Goal: Task Accomplishment & Management: Use online tool/utility

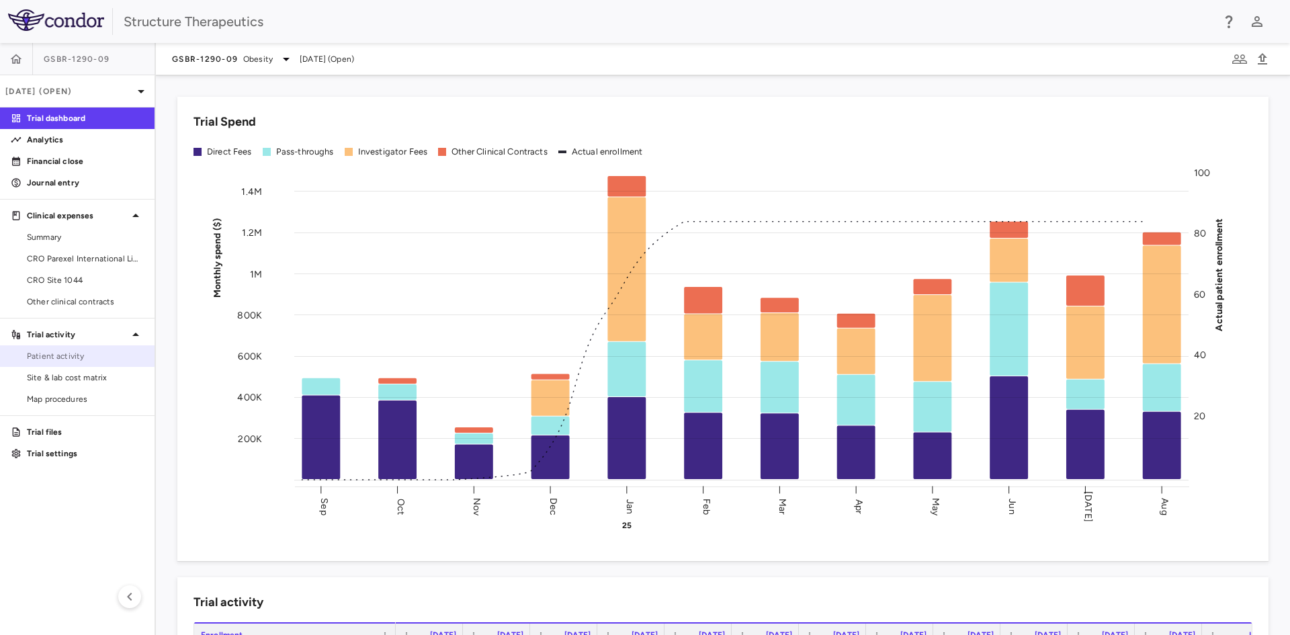
click at [81, 358] on span "Patient activity" at bounding box center [85, 356] width 117 height 12
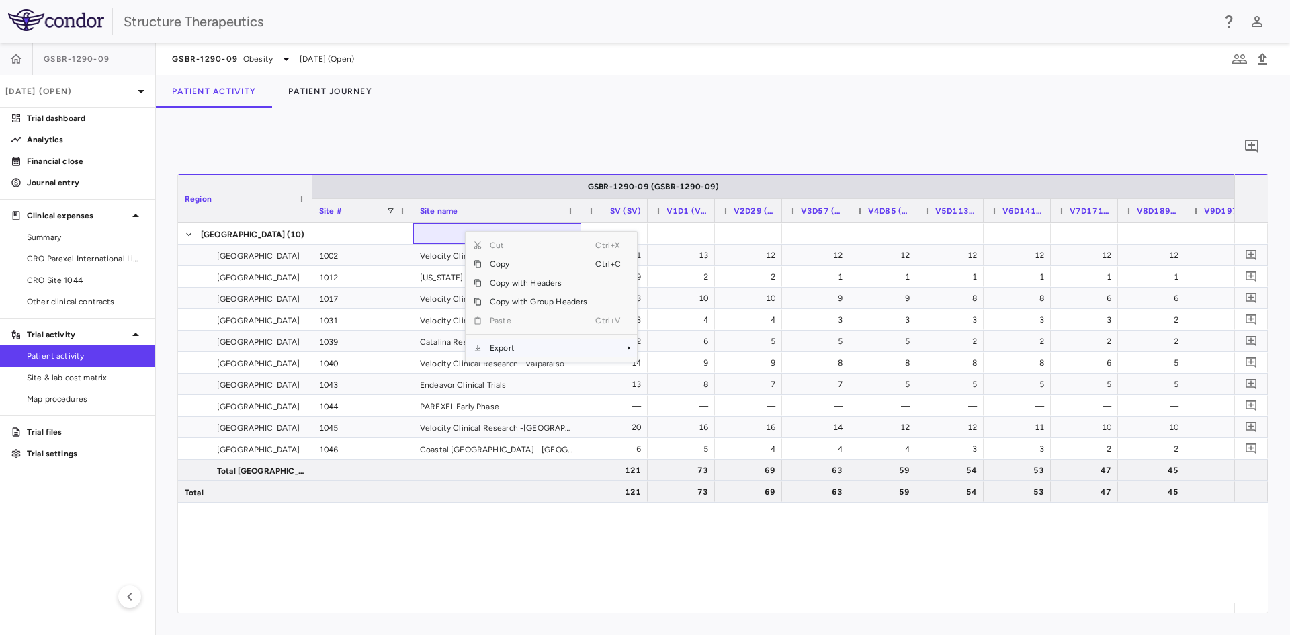
click at [504, 345] on span "Export" at bounding box center [539, 348] width 114 height 19
click at [660, 372] on span "Excel Export" at bounding box center [681, 371] width 63 height 19
click at [87, 312] on aside "GSBR-1290-[DATE] (Open) Trial dashboard Analytics Financial close Journal entry…" at bounding box center [78, 339] width 156 height 592
click at [95, 302] on span "Other clinical contracts" at bounding box center [85, 302] width 117 height 12
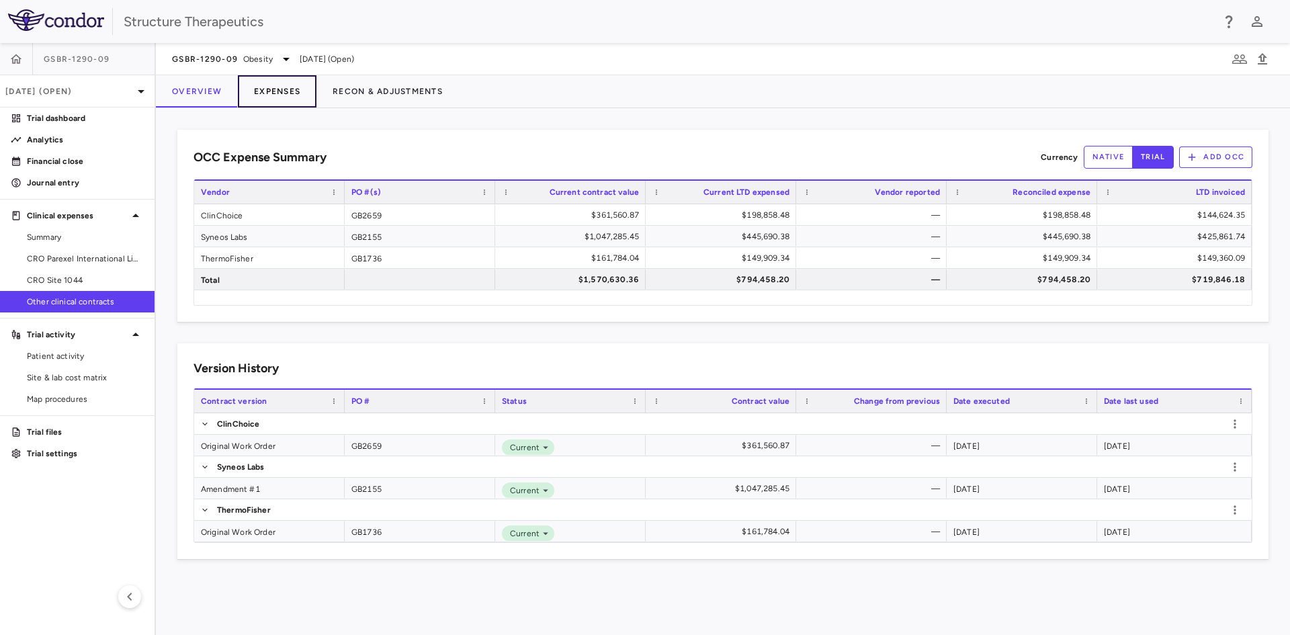
click at [286, 82] on button "Expenses" at bounding box center [277, 91] width 79 height 32
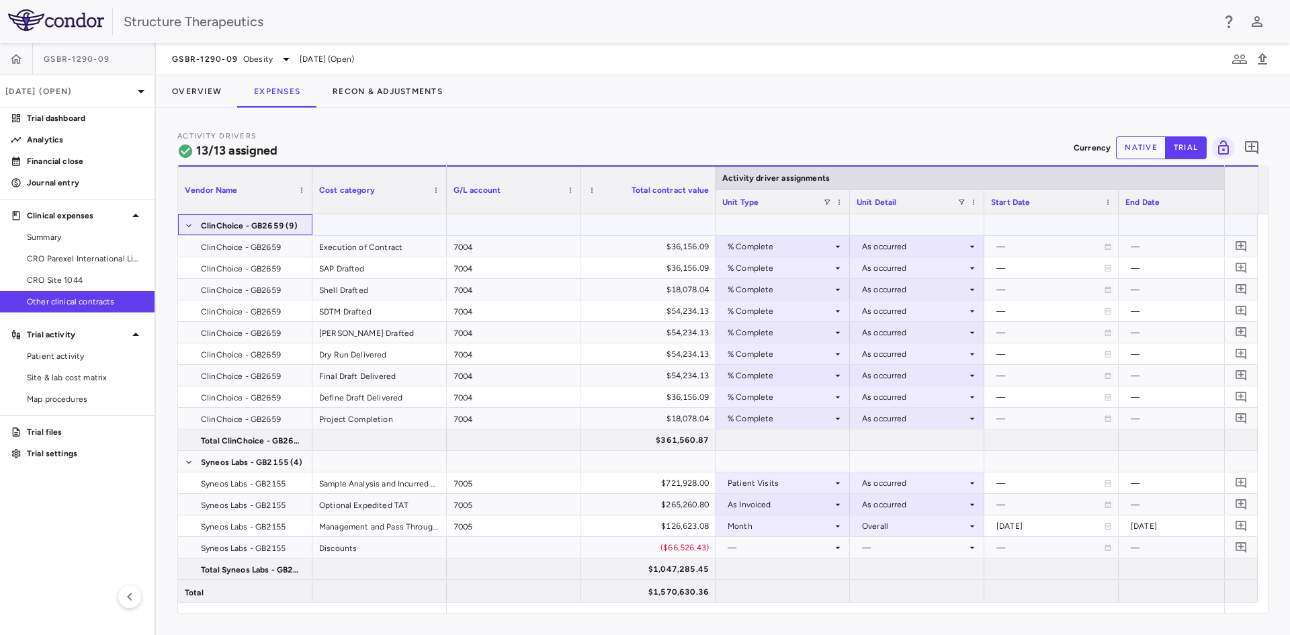
click at [188, 230] on span at bounding box center [189, 226] width 8 height 22
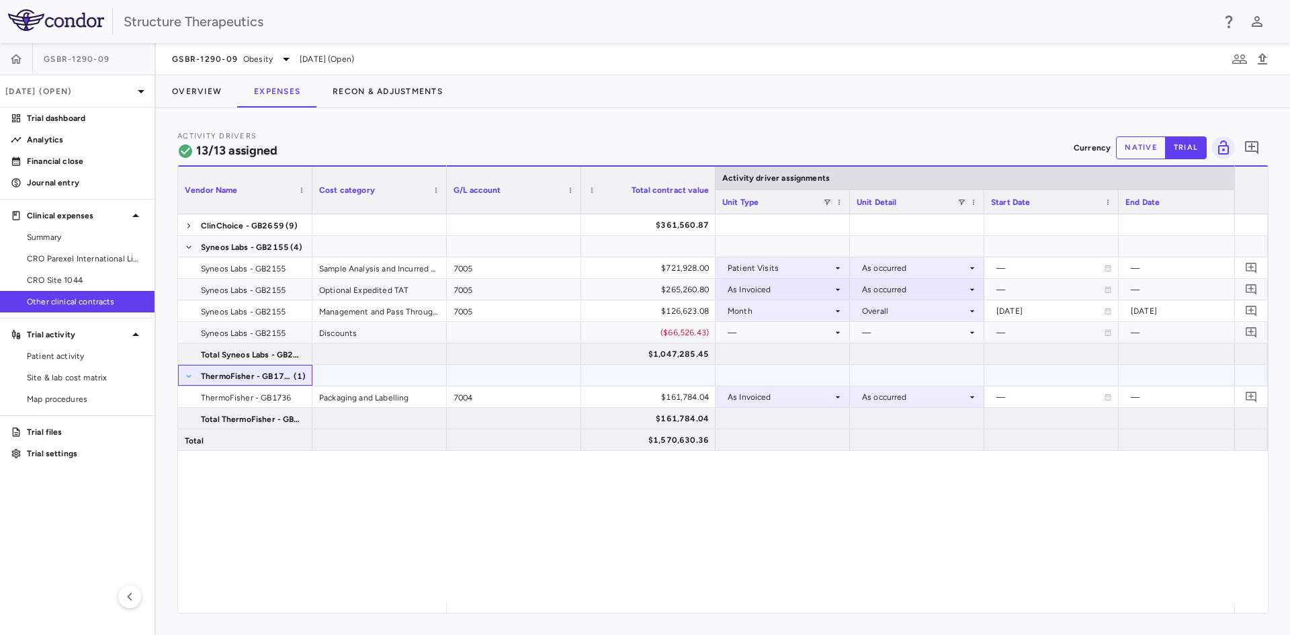
click at [189, 379] on span at bounding box center [189, 376] width 8 height 8
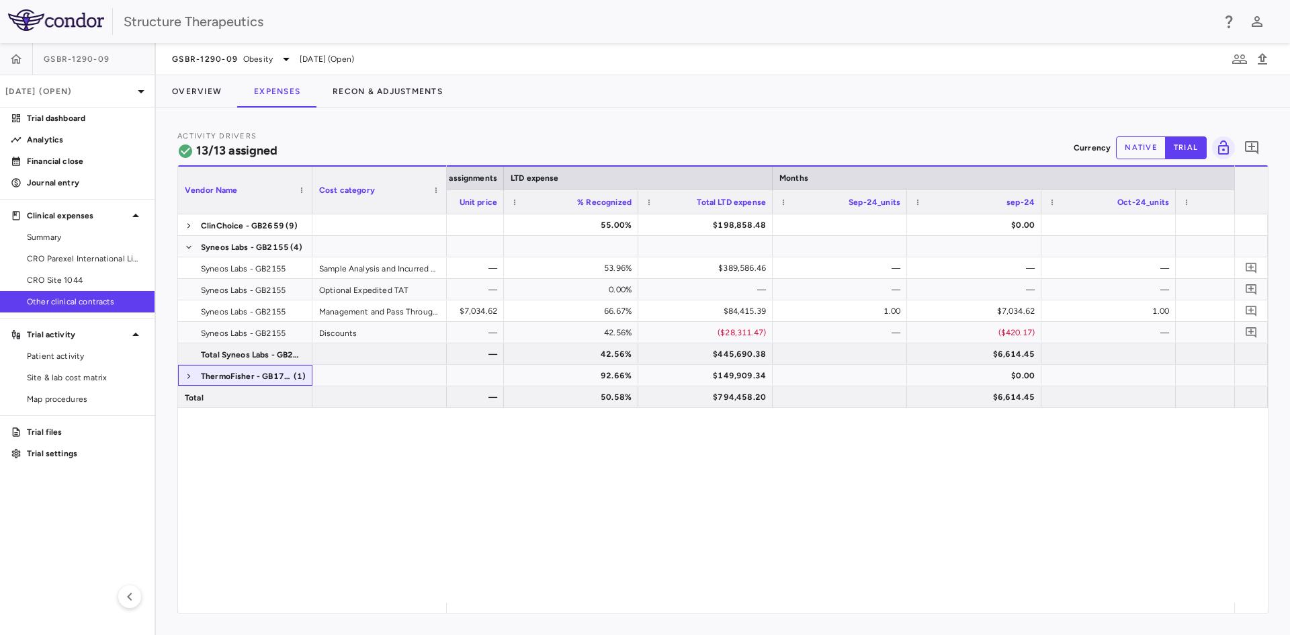
scroll to position [0, 1267]
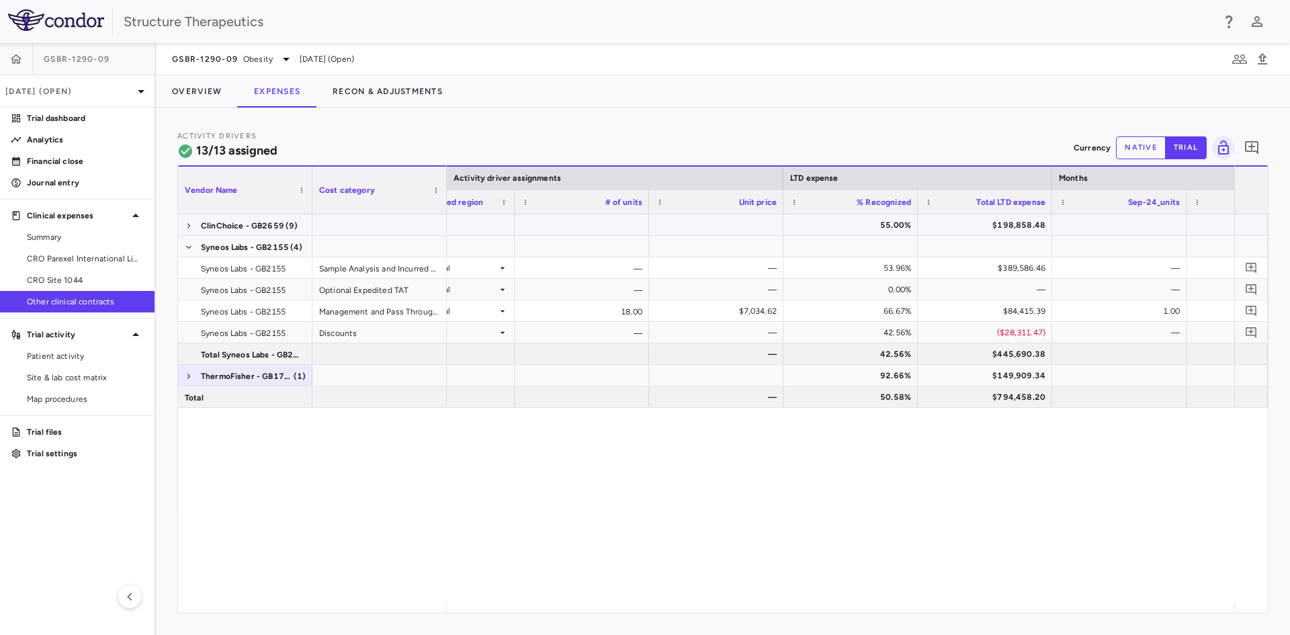
click at [194, 226] on span "ClinChoice - GB2659 (9)" at bounding box center [245, 226] width 121 height 22
click at [189, 226] on span at bounding box center [189, 226] width 8 height 8
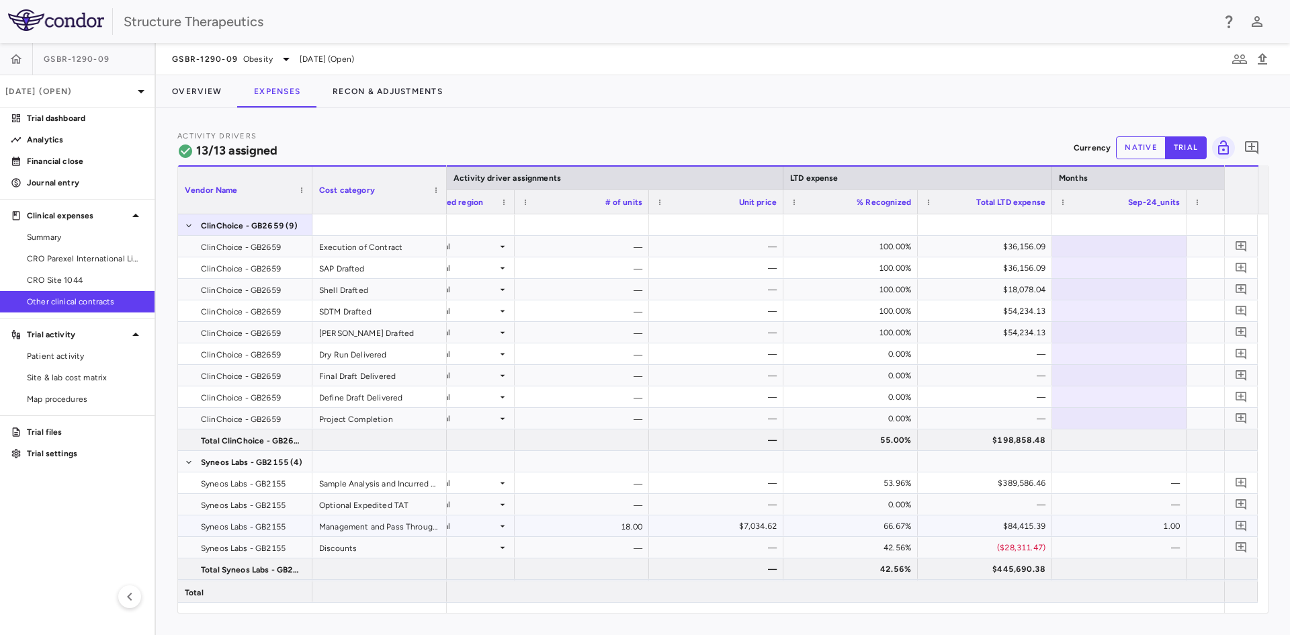
scroll to position [20, 0]
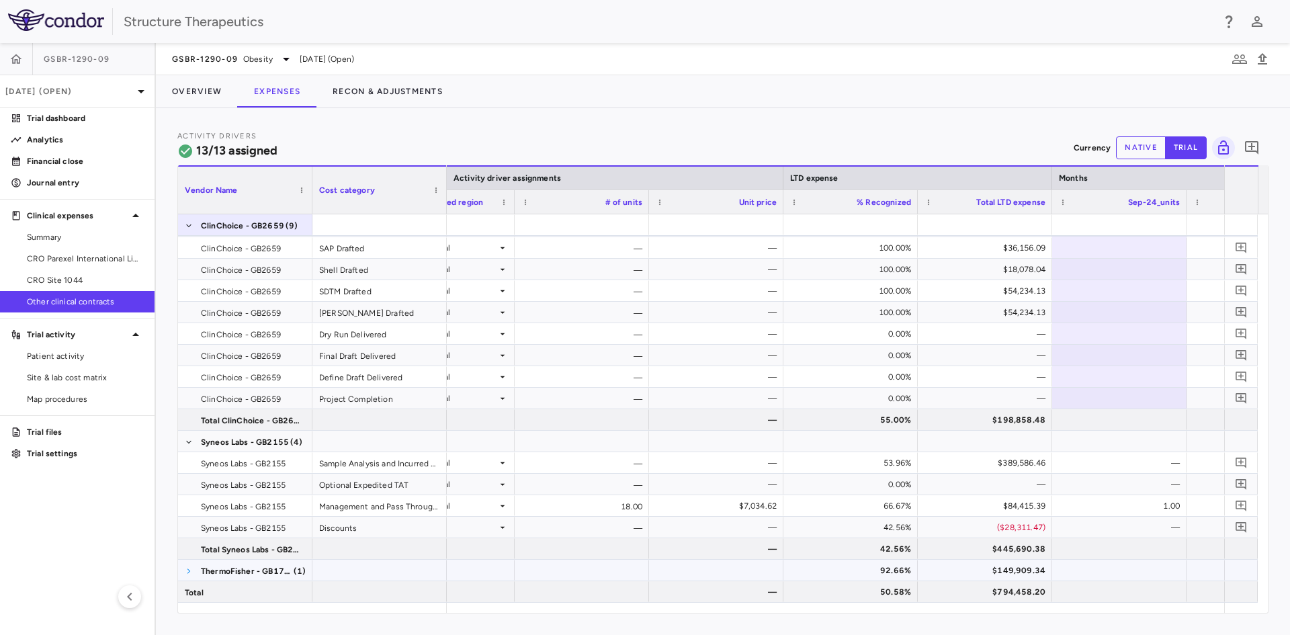
click at [185, 574] on span at bounding box center [189, 571] width 8 height 8
